Goal: Task Accomplishment & Management: Manage account settings

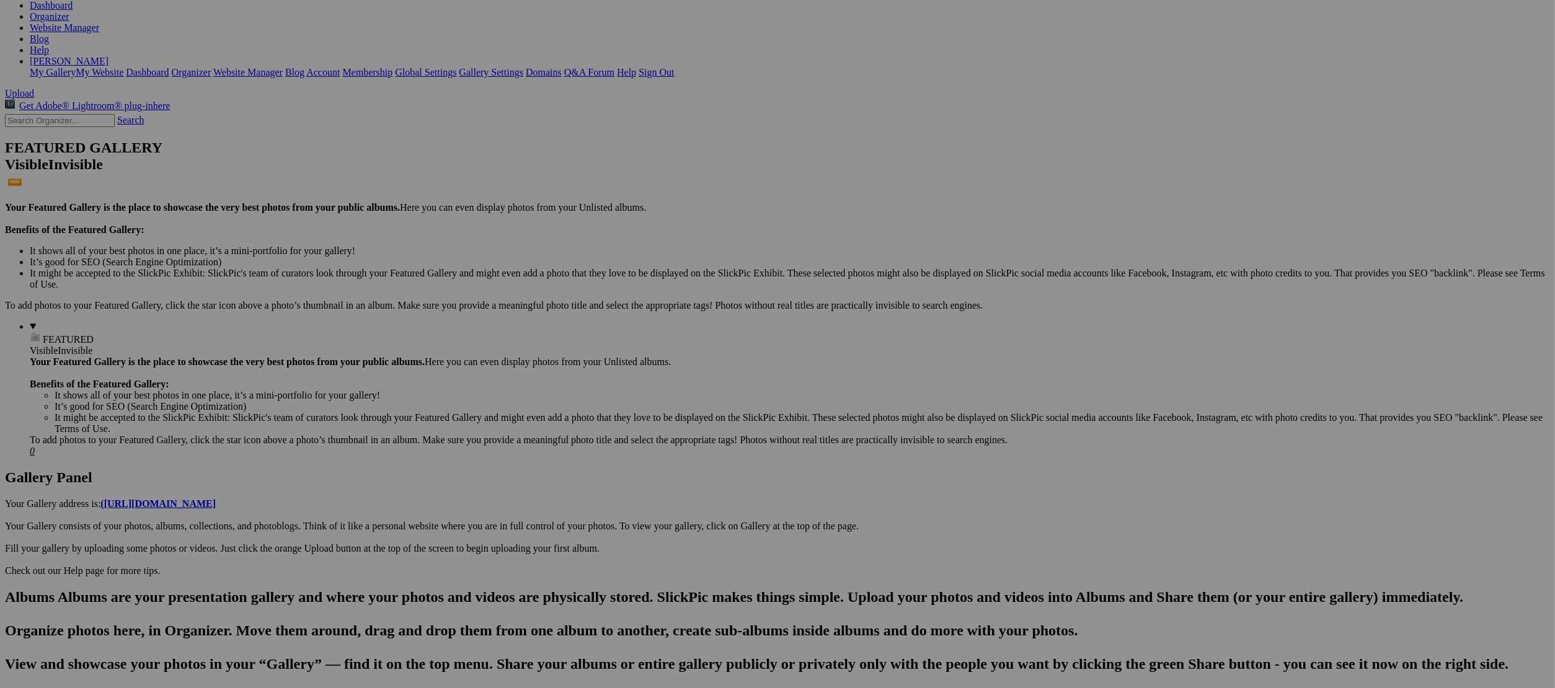
scroll to position [193, 0]
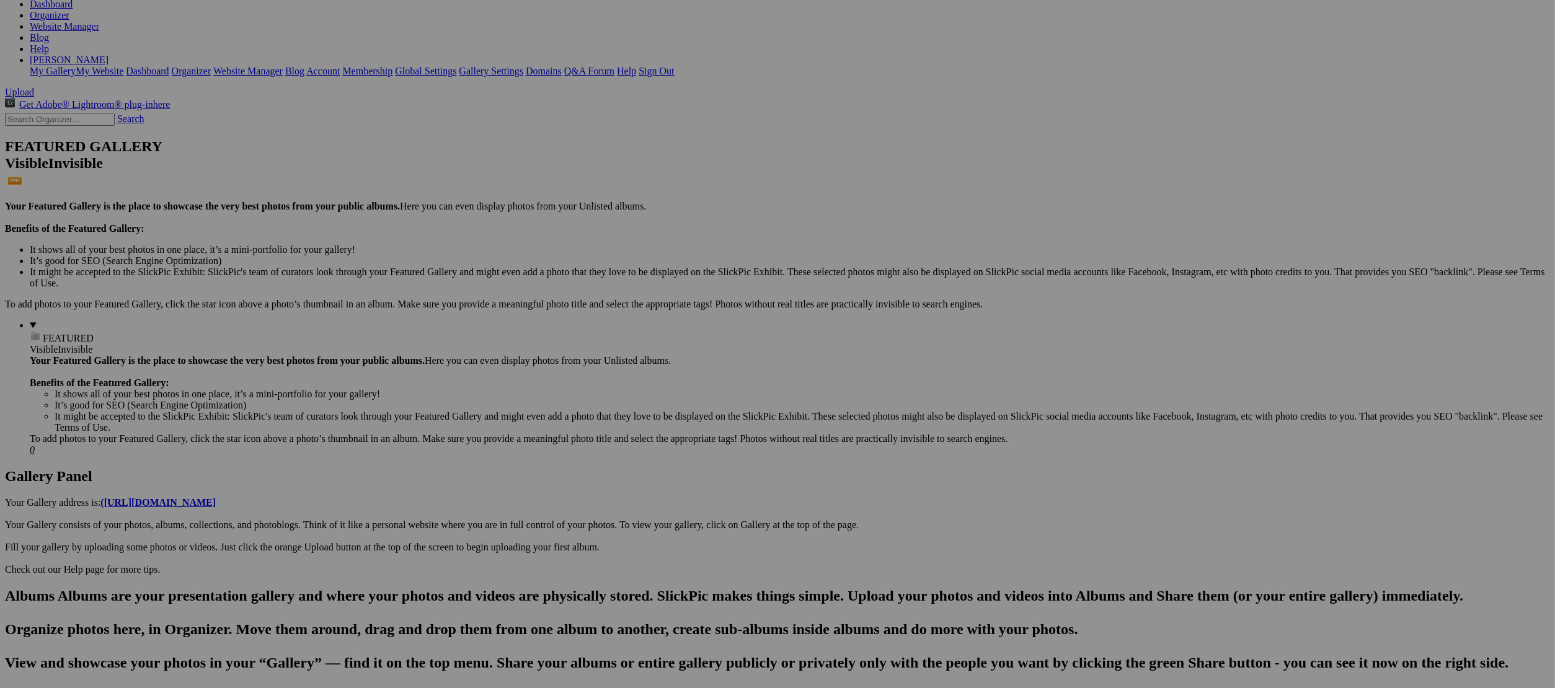
click at [664, 391] on span "Yes" at bounding box center [657, 392] width 14 height 11
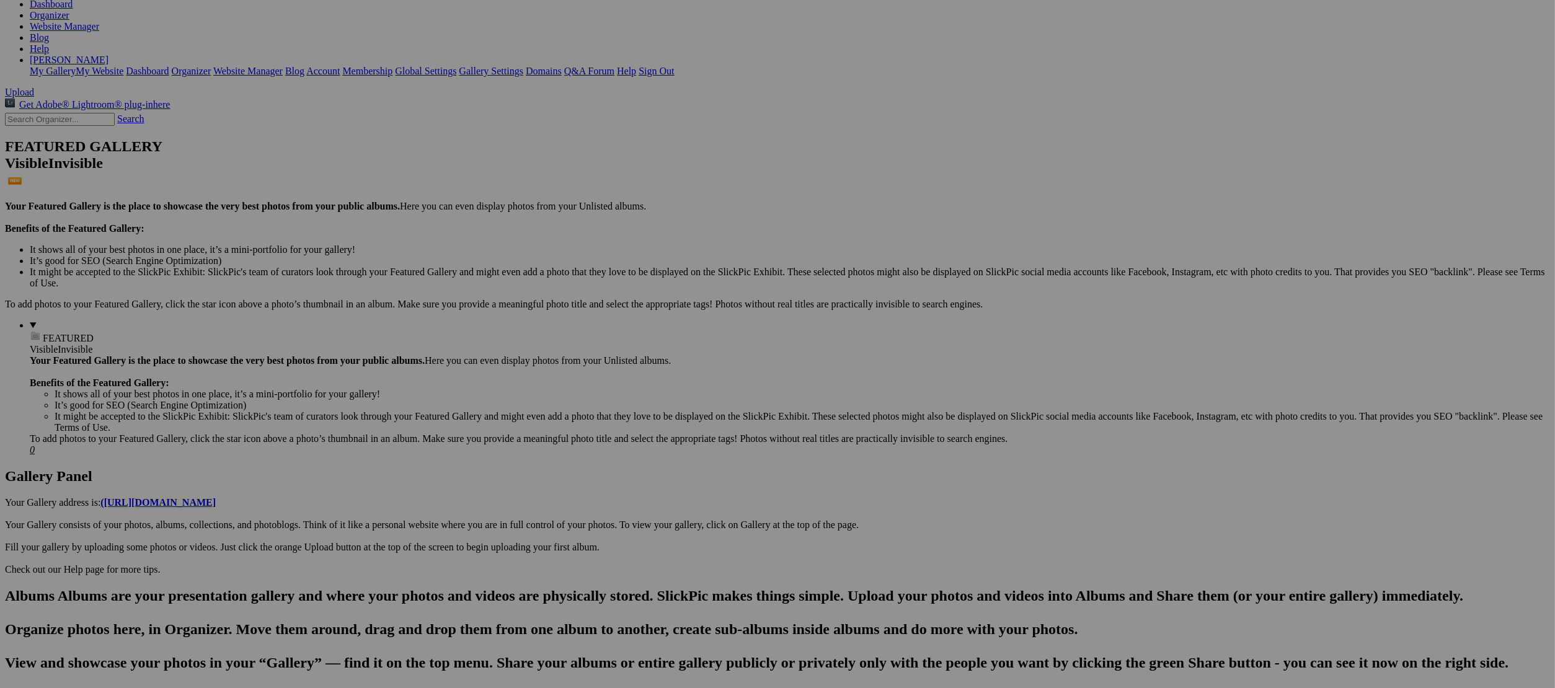
click at [664, 391] on span "Yes" at bounding box center [657, 392] width 14 height 11
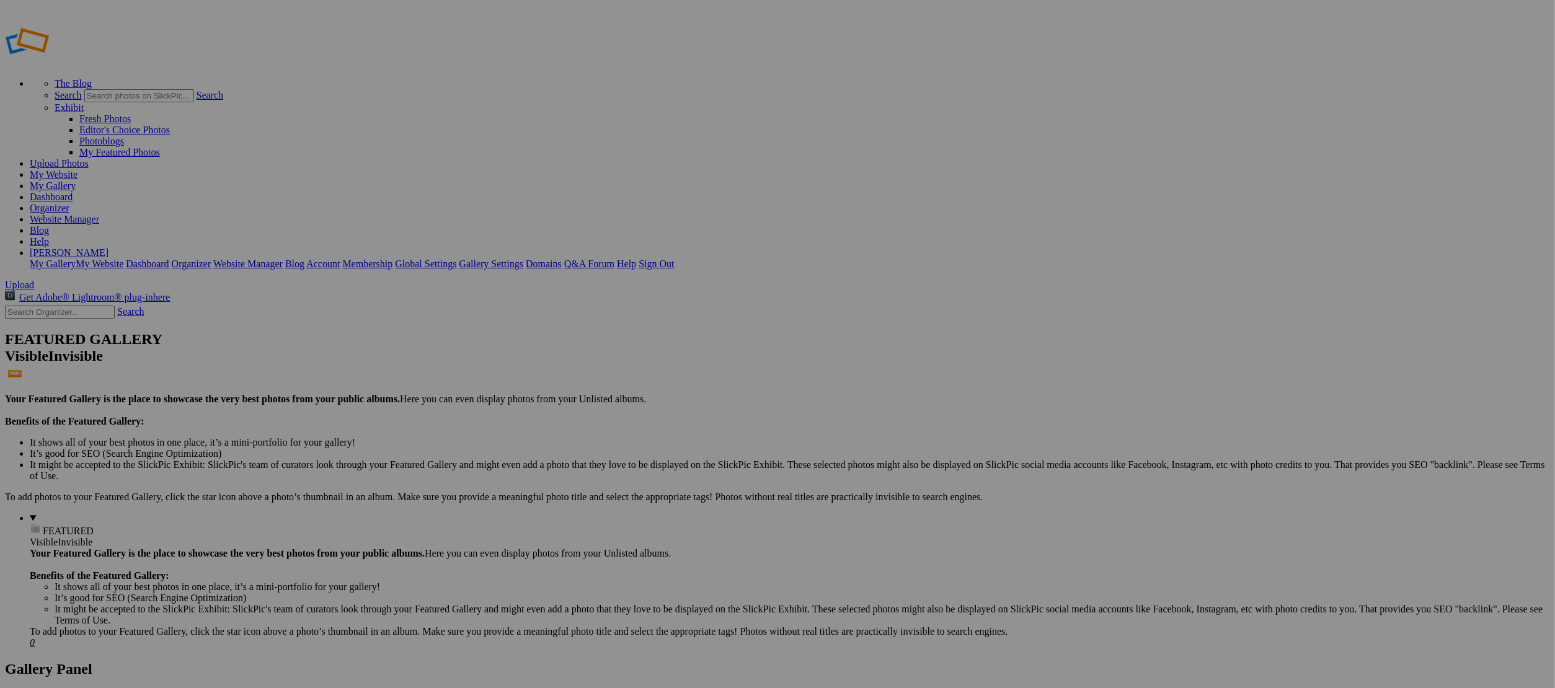
scroll to position [0, 0]
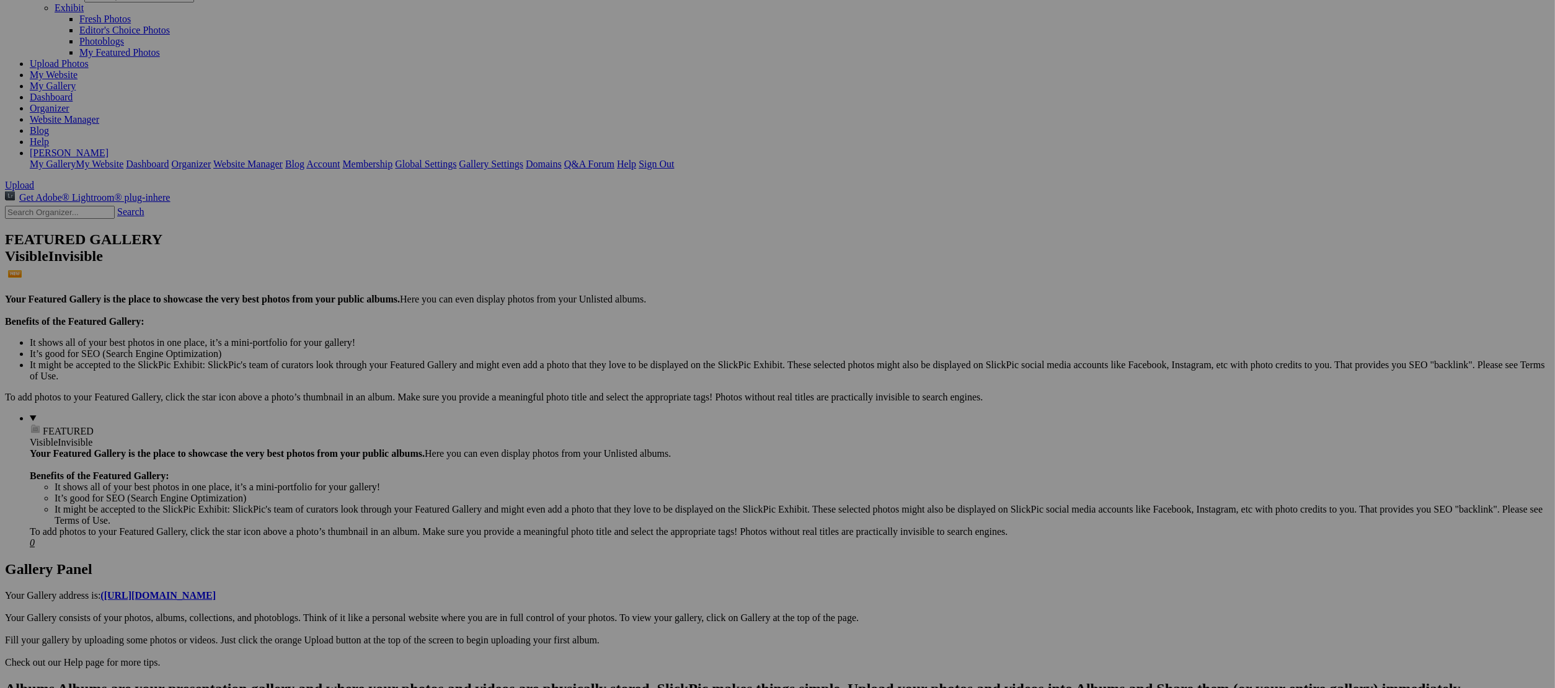
scroll to position [106, 0]
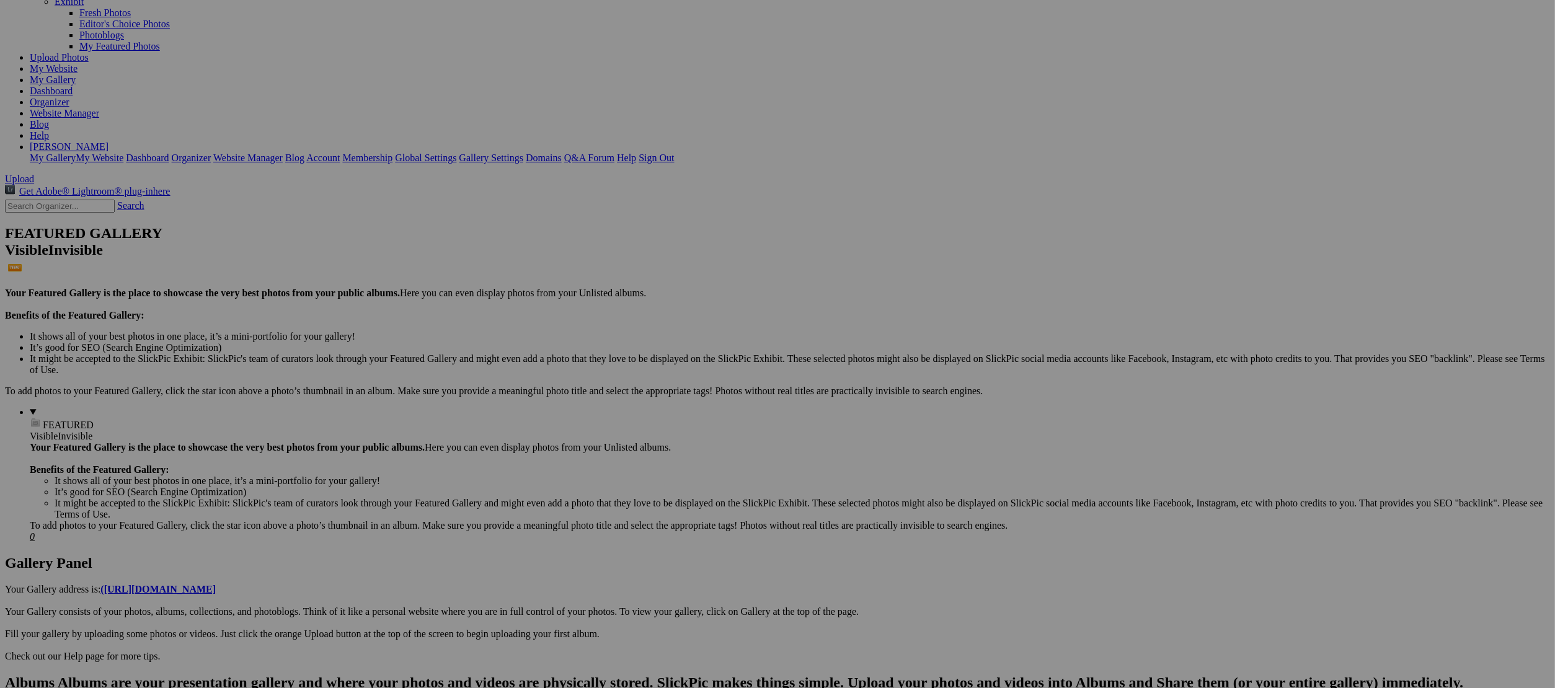
click at [664, 390] on link "Yes" at bounding box center [657, 392] width 14 height 11
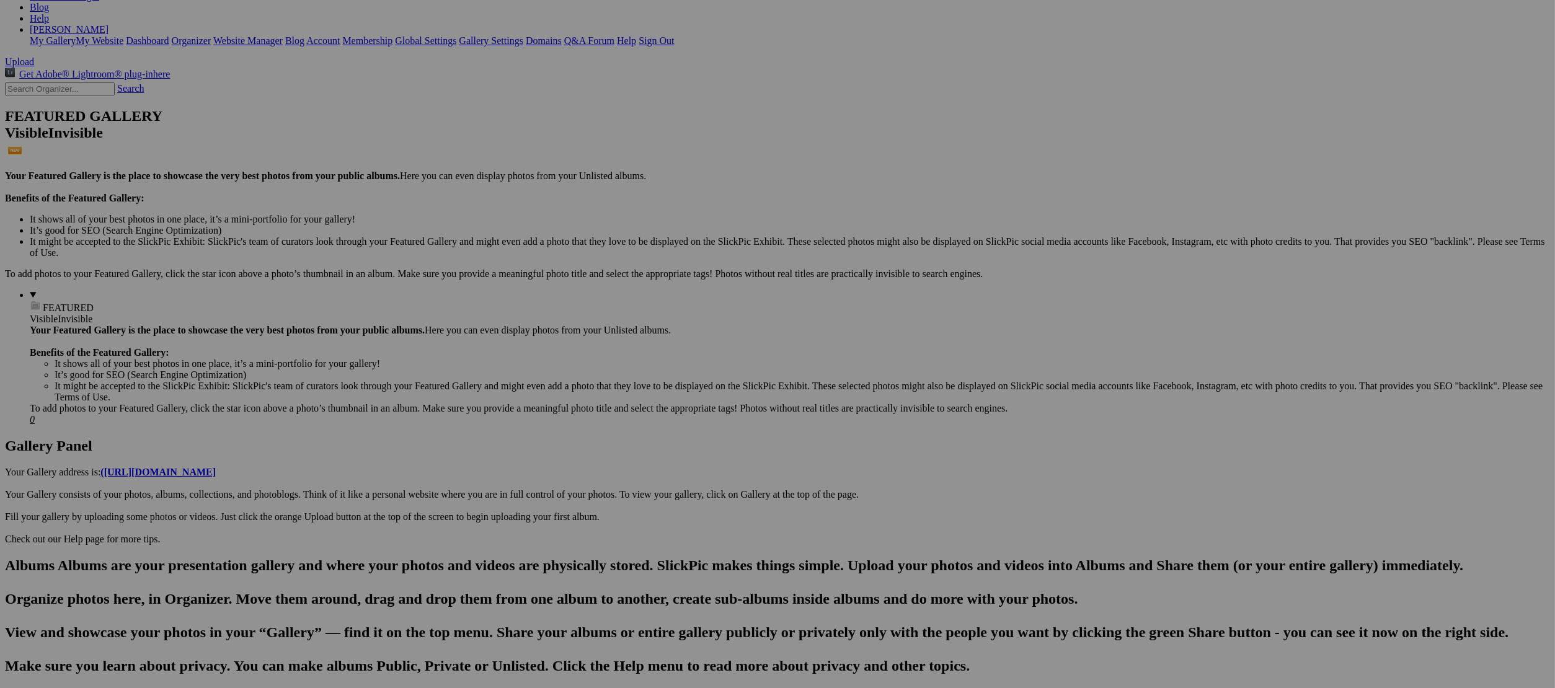
scroll to position [231, 0]
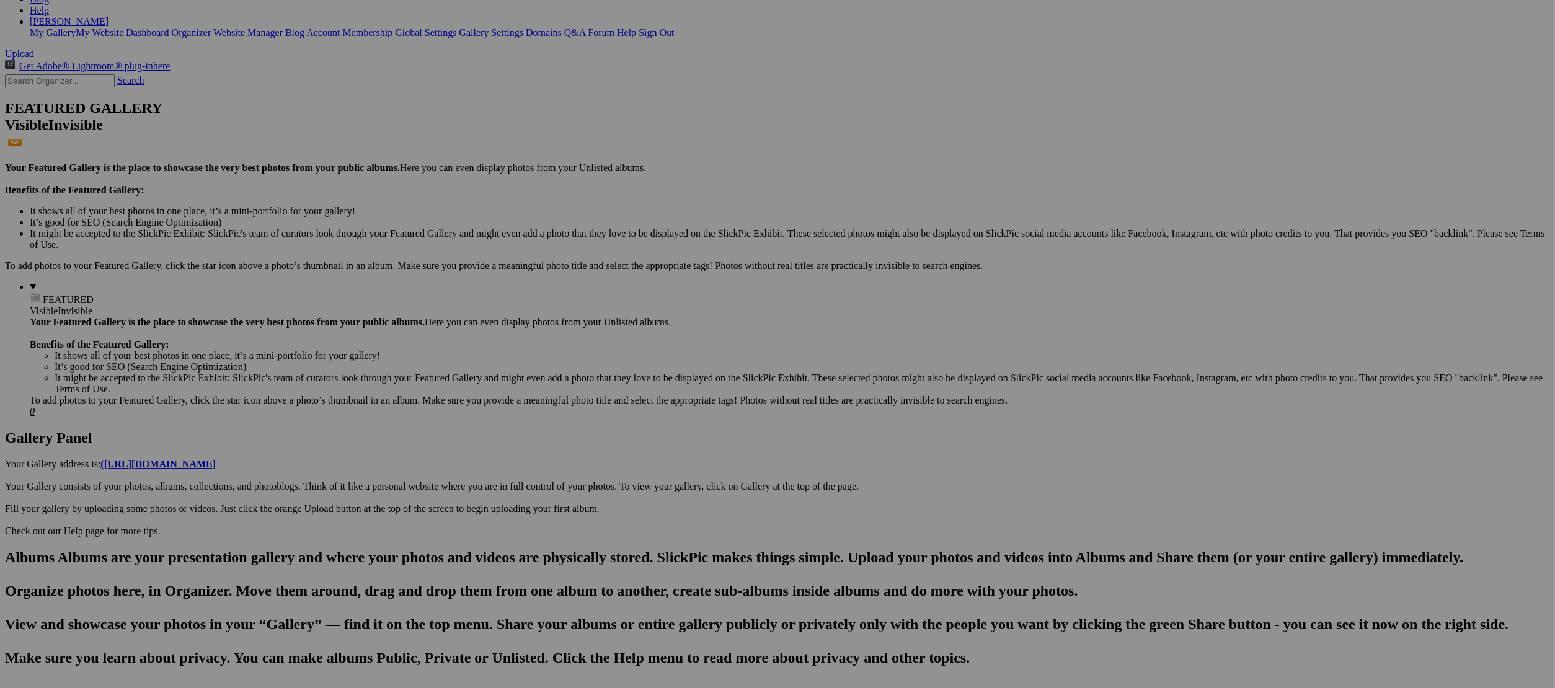
click at [664, 389] on link "Yes" at bounding box center [657, 392] width 14 height 11
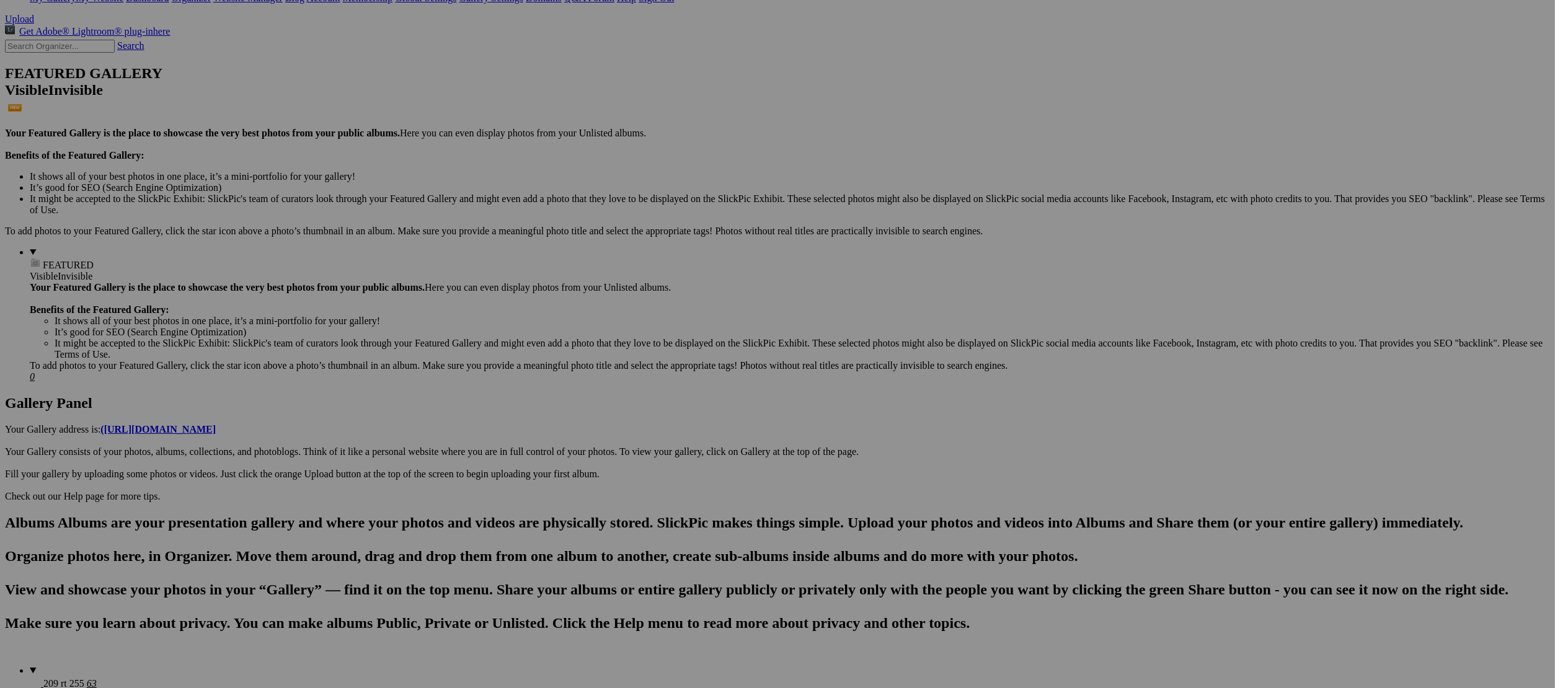
scroll to position [290, 0]
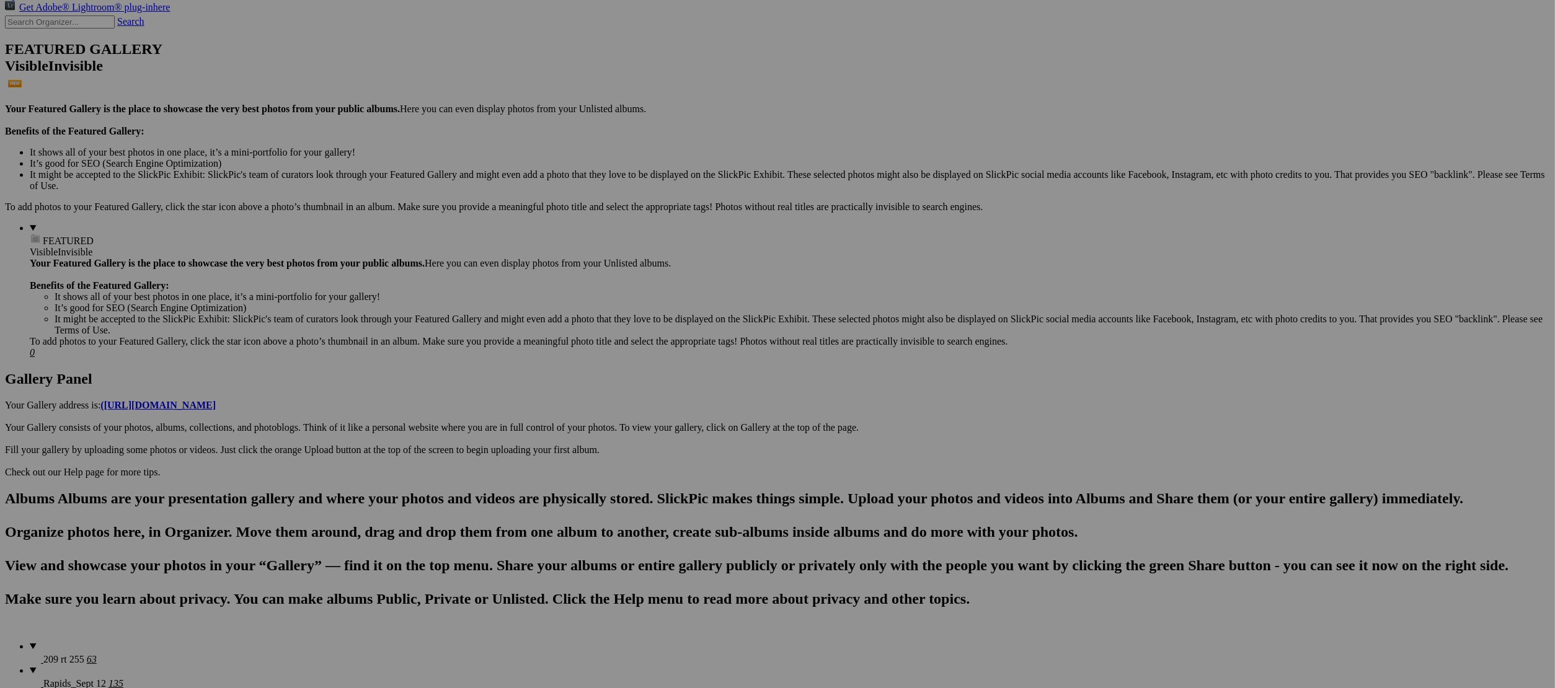
click at [664, 387] on span "Yes" at bounding box center [657, 392] width 14 height 11
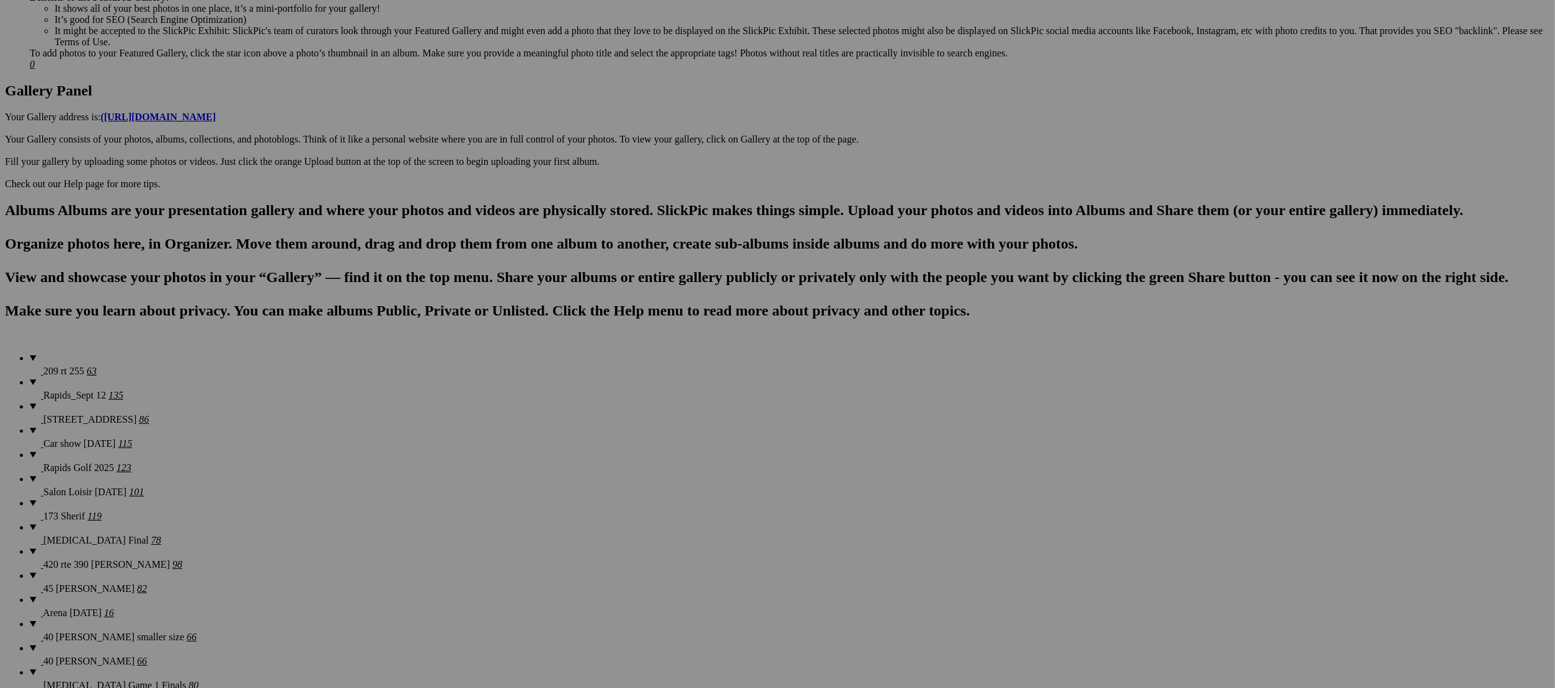
scroll to position [0, 0]
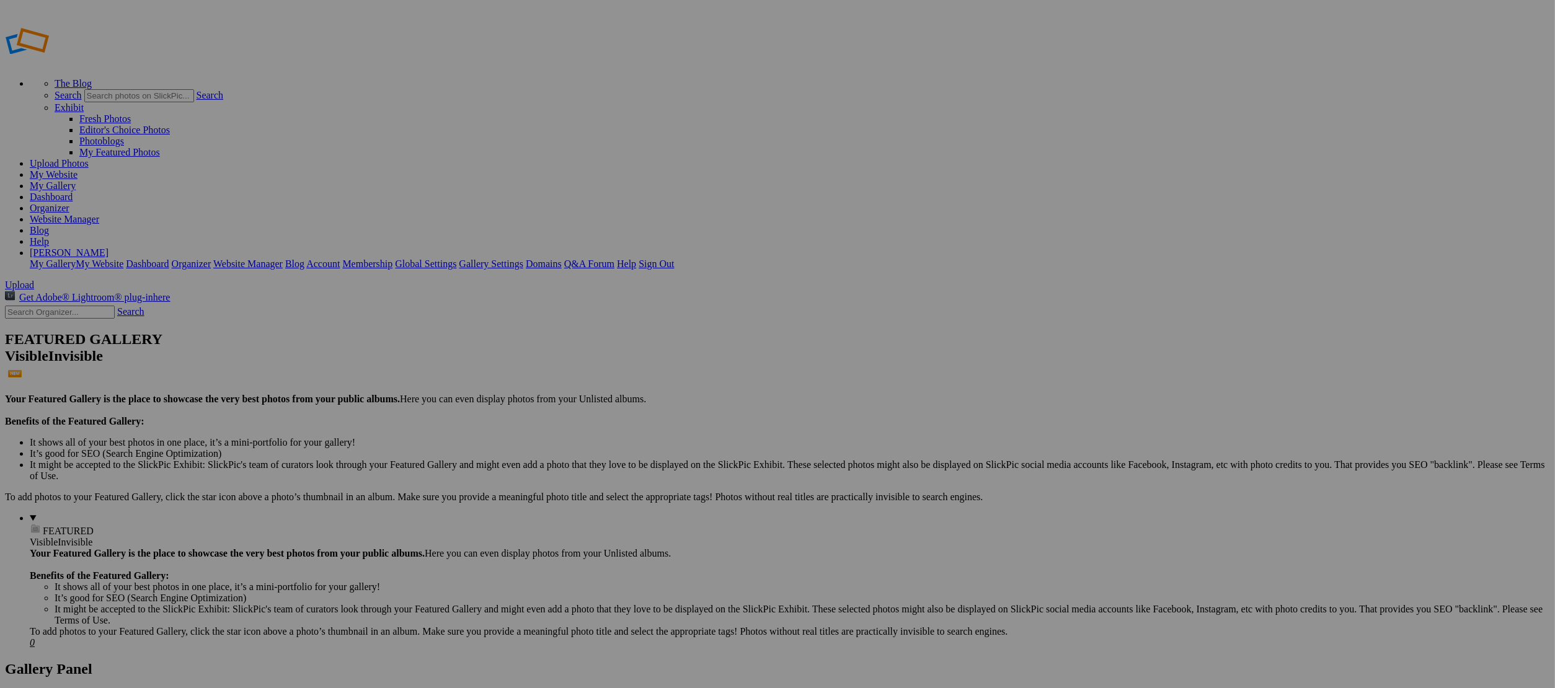
click at [664, 394] on span "Yes" at bounding box center [657, 392] width 14 height 11
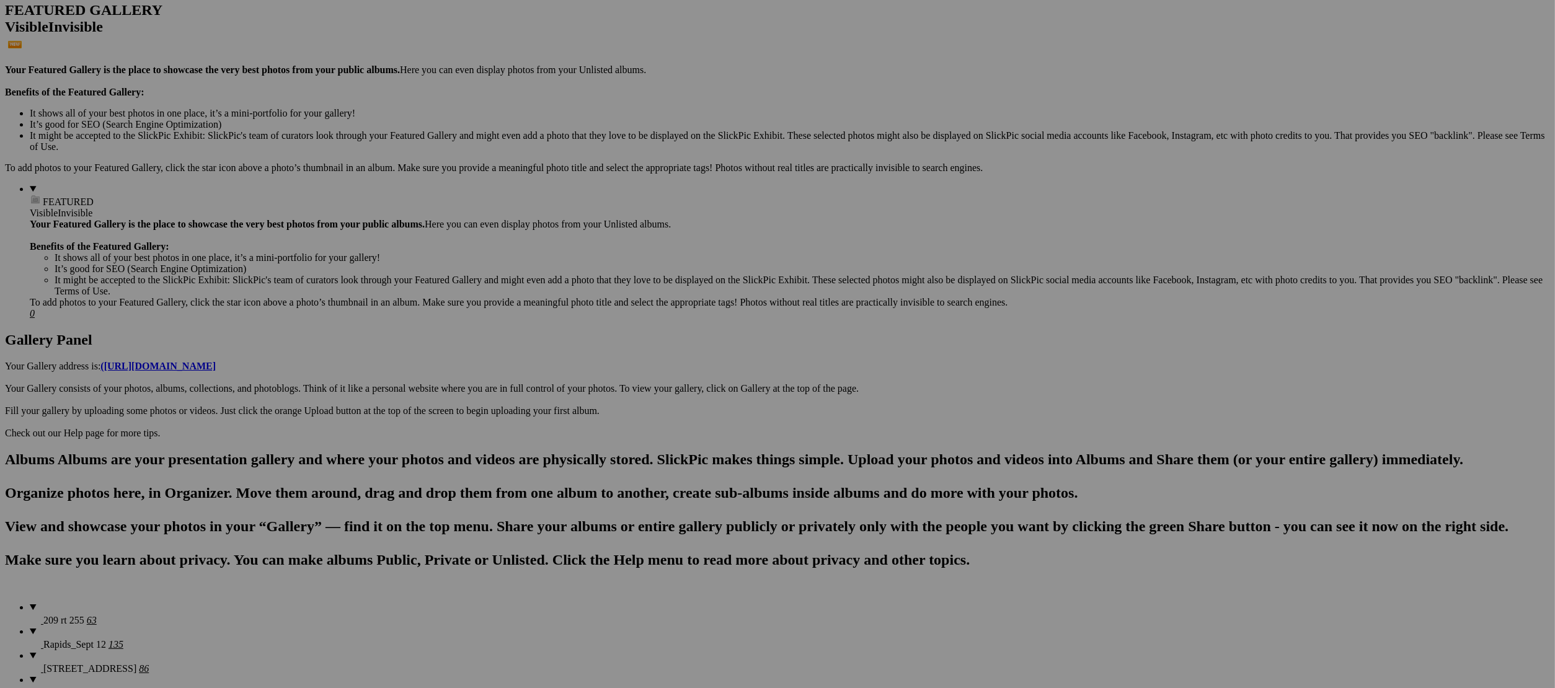
scroll to position [333, 0]
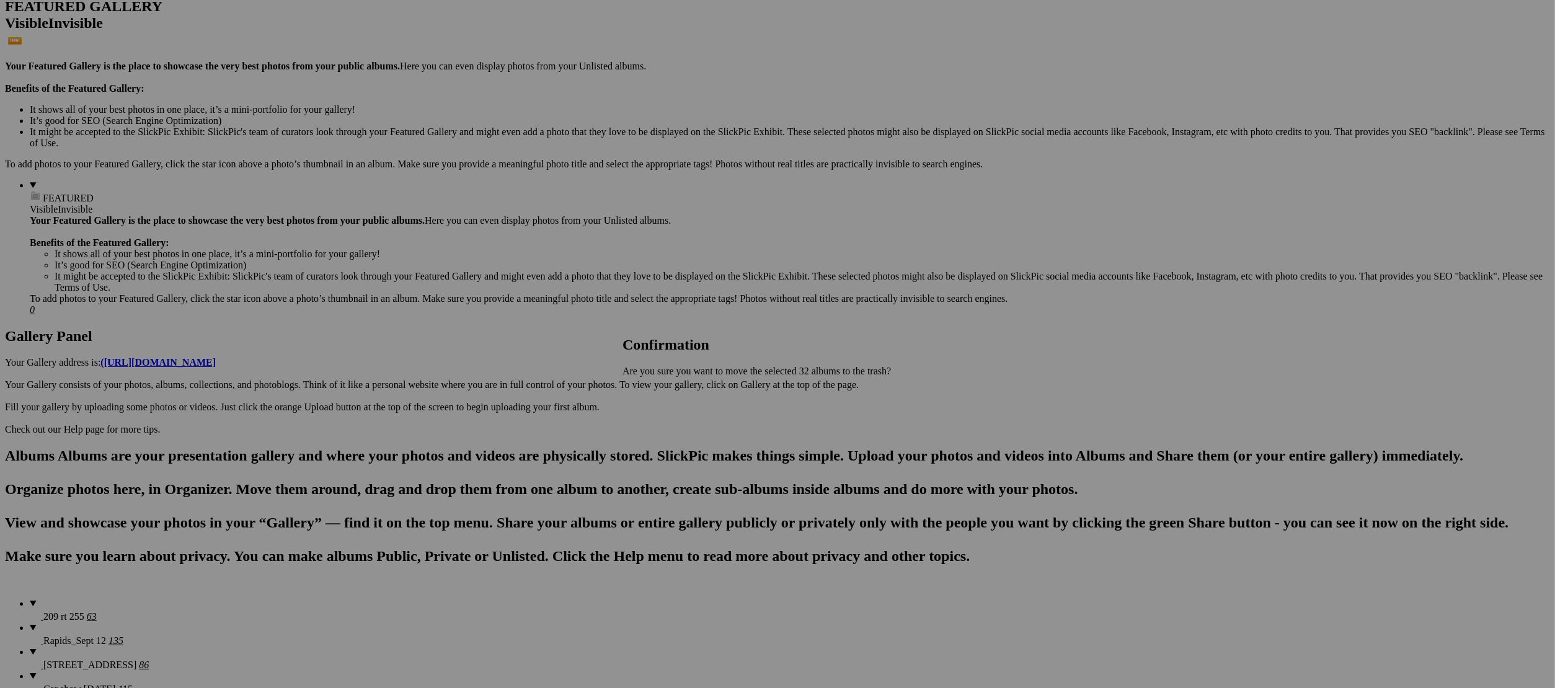
drag, startPoint x: 922, startPoint y: 389, endPoint x: 943, endPoint y: 376, distance: 24.8
click at [664, 389] on span "Yes" at bounding box center [657, 392] width 14 height 11
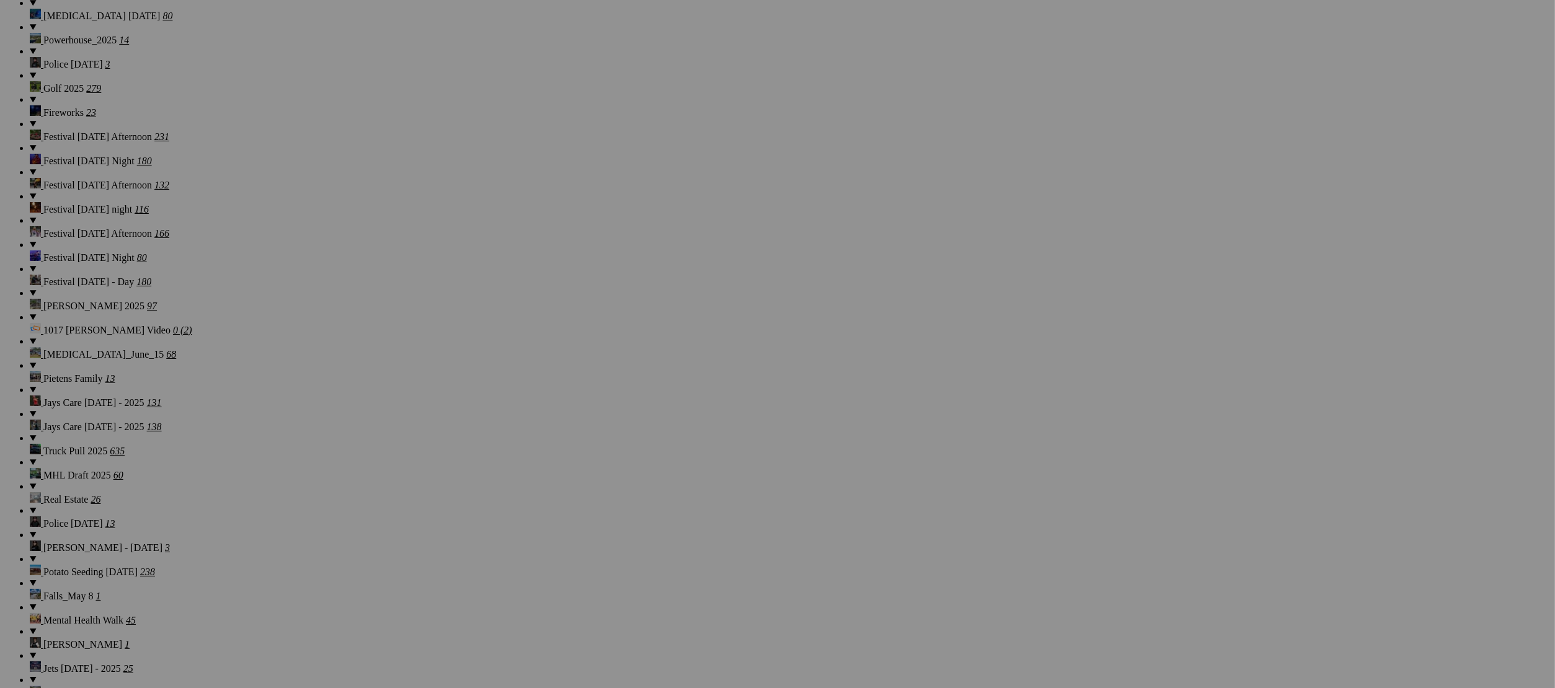
scroll to position [1416, 0]
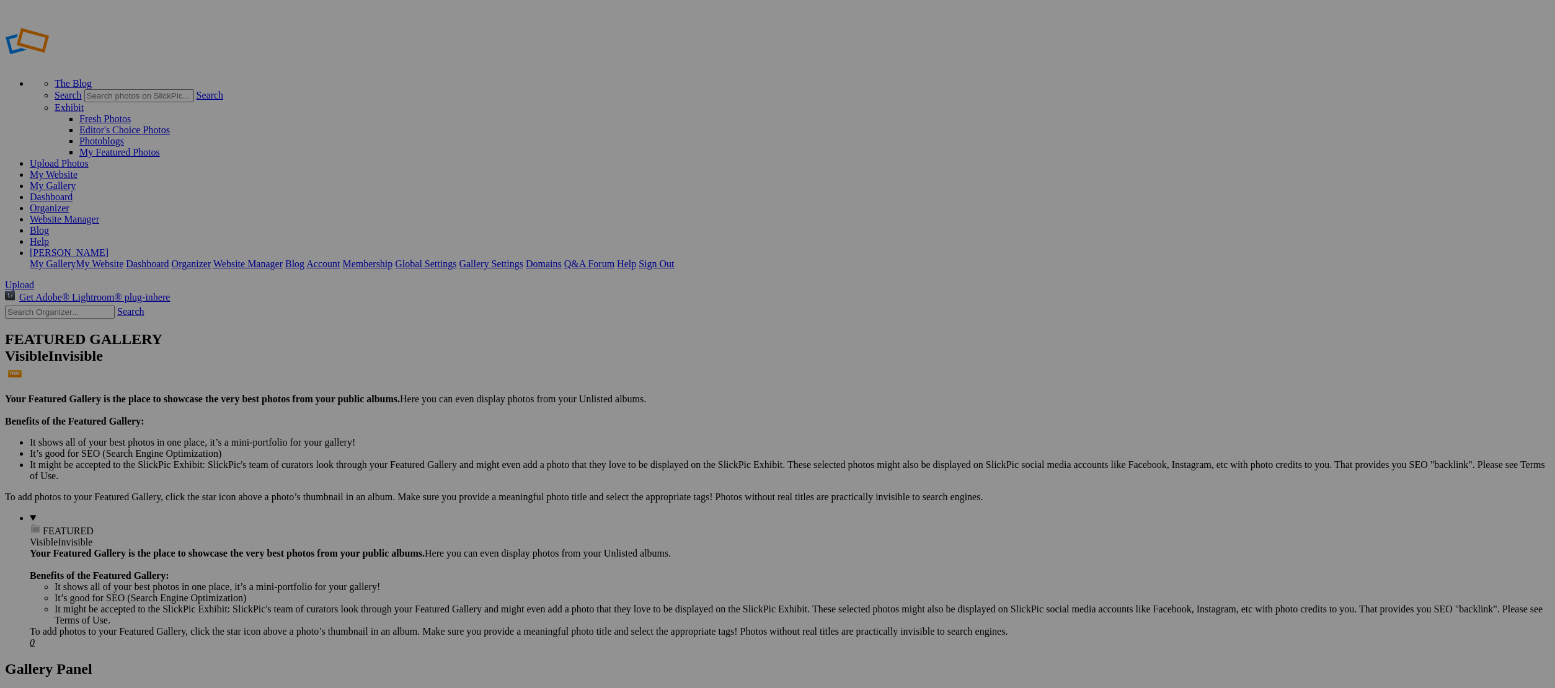
scroll to position [1416, 0]
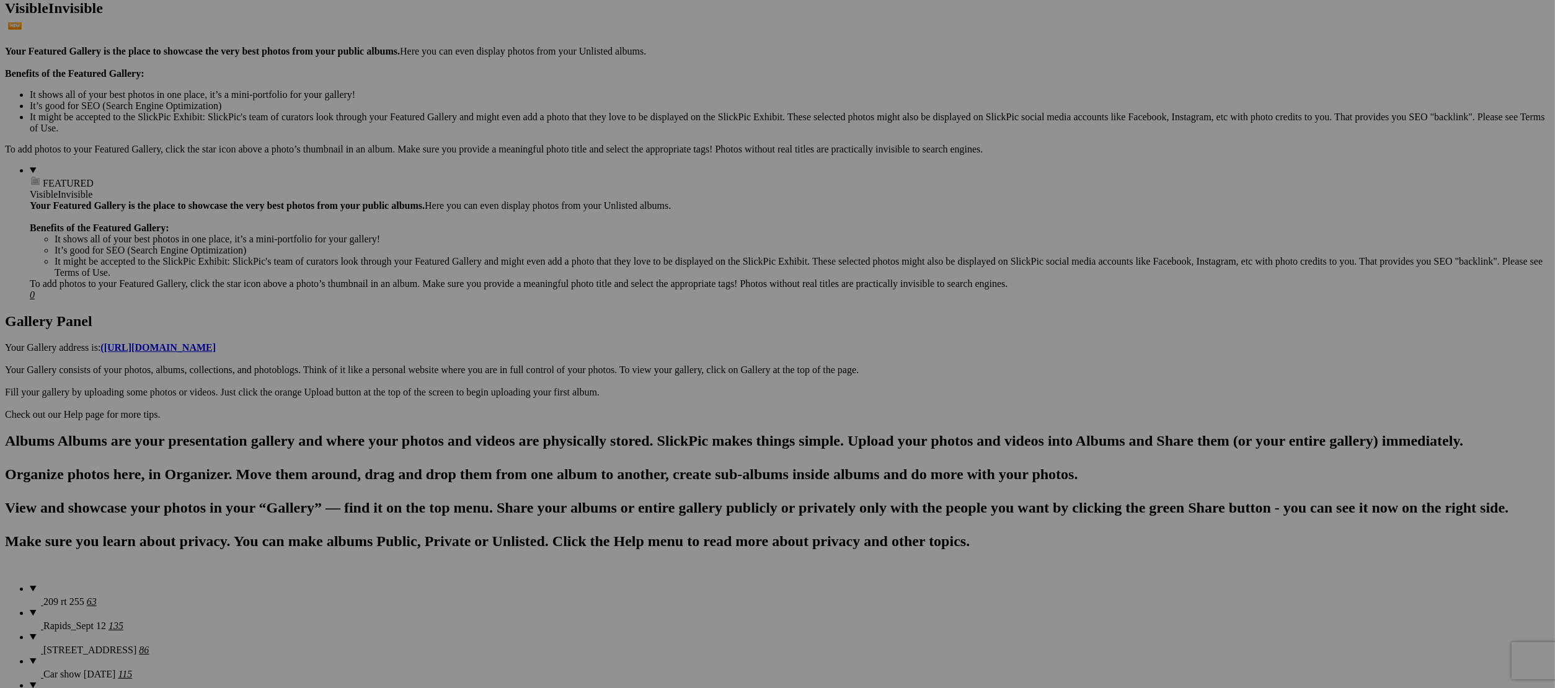
scroll to position [350, 0]
